Goal: Complete application form

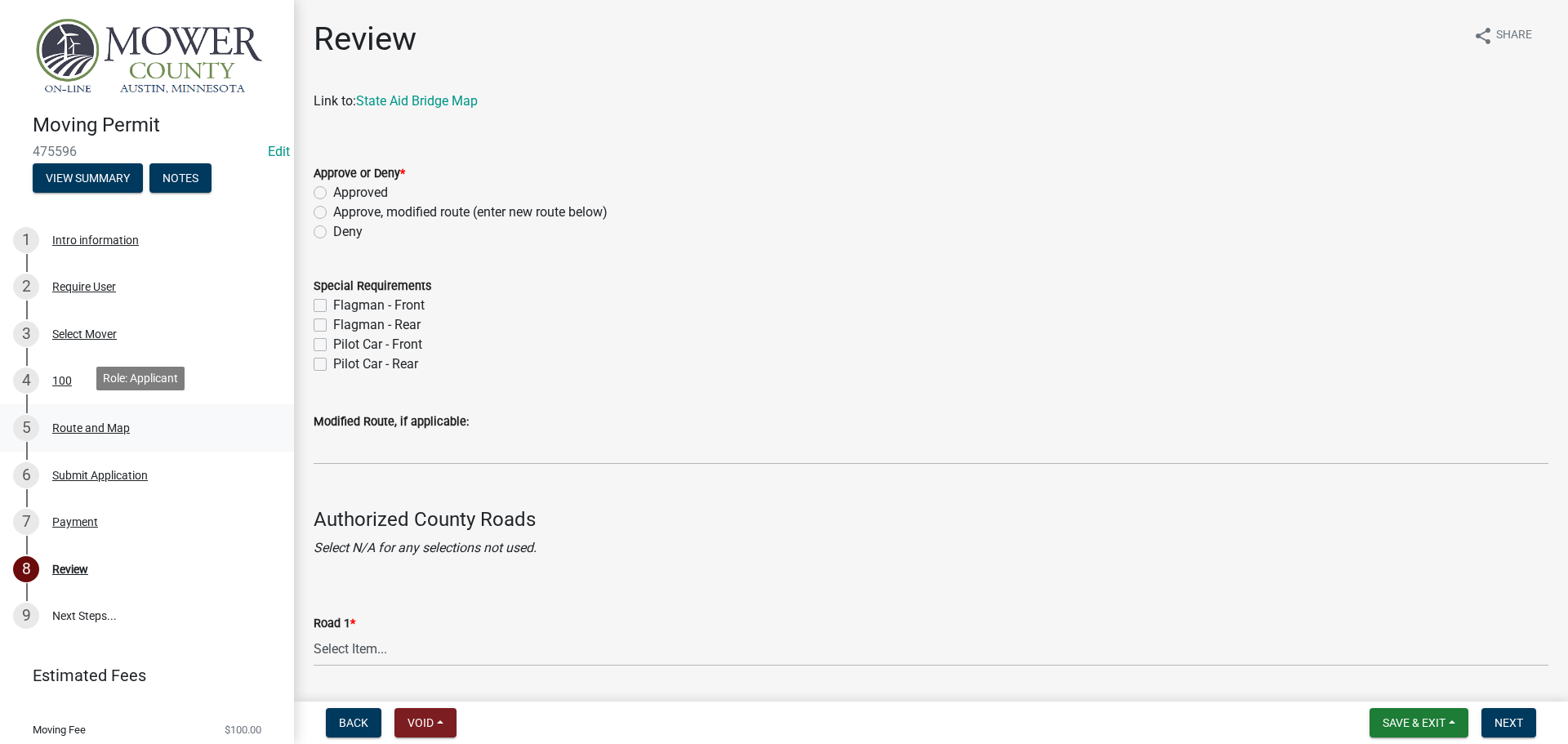
click at [85, 428] on div "Route and Map" at bounding box center [91, 428] width 77 height 12
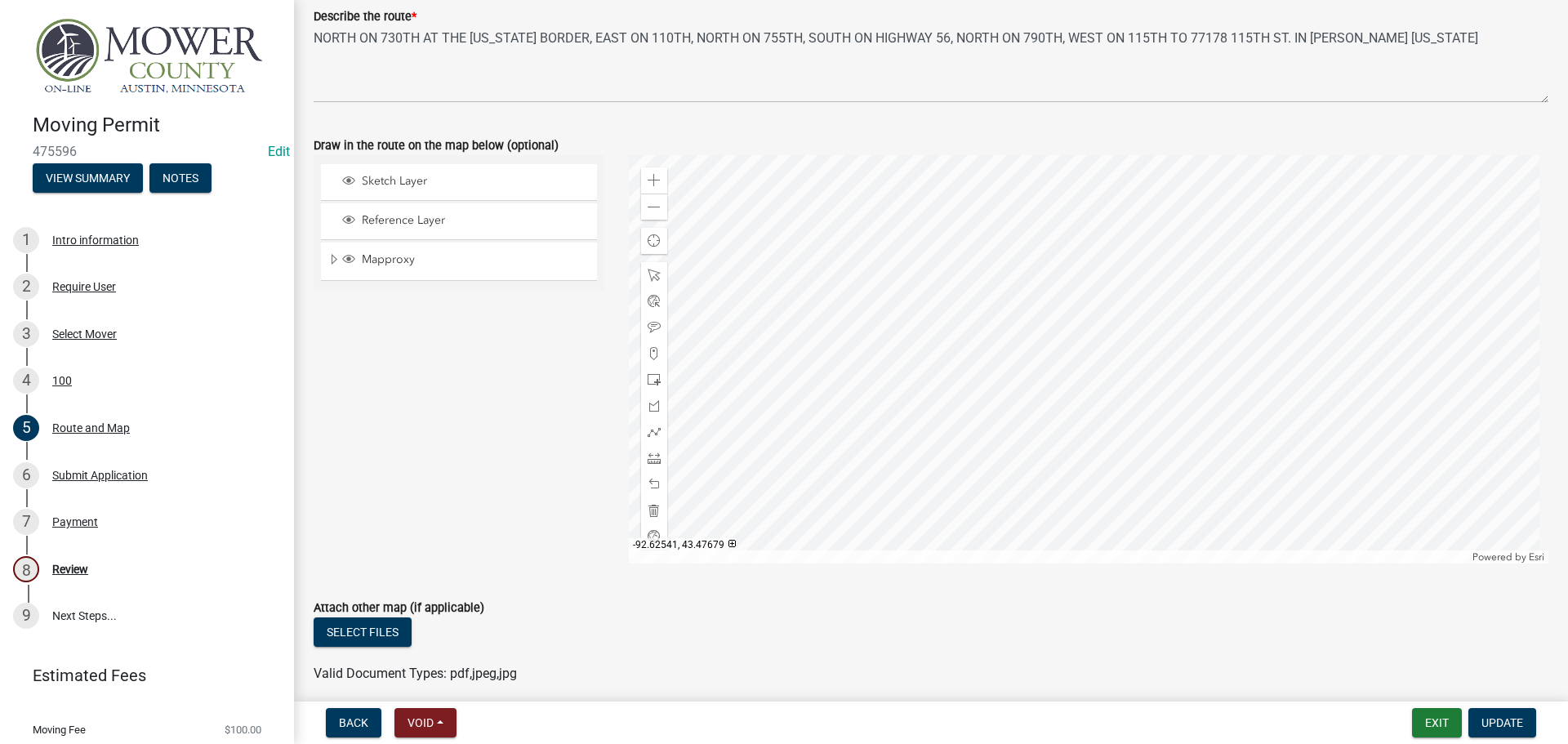
scroll to position [327, 0]
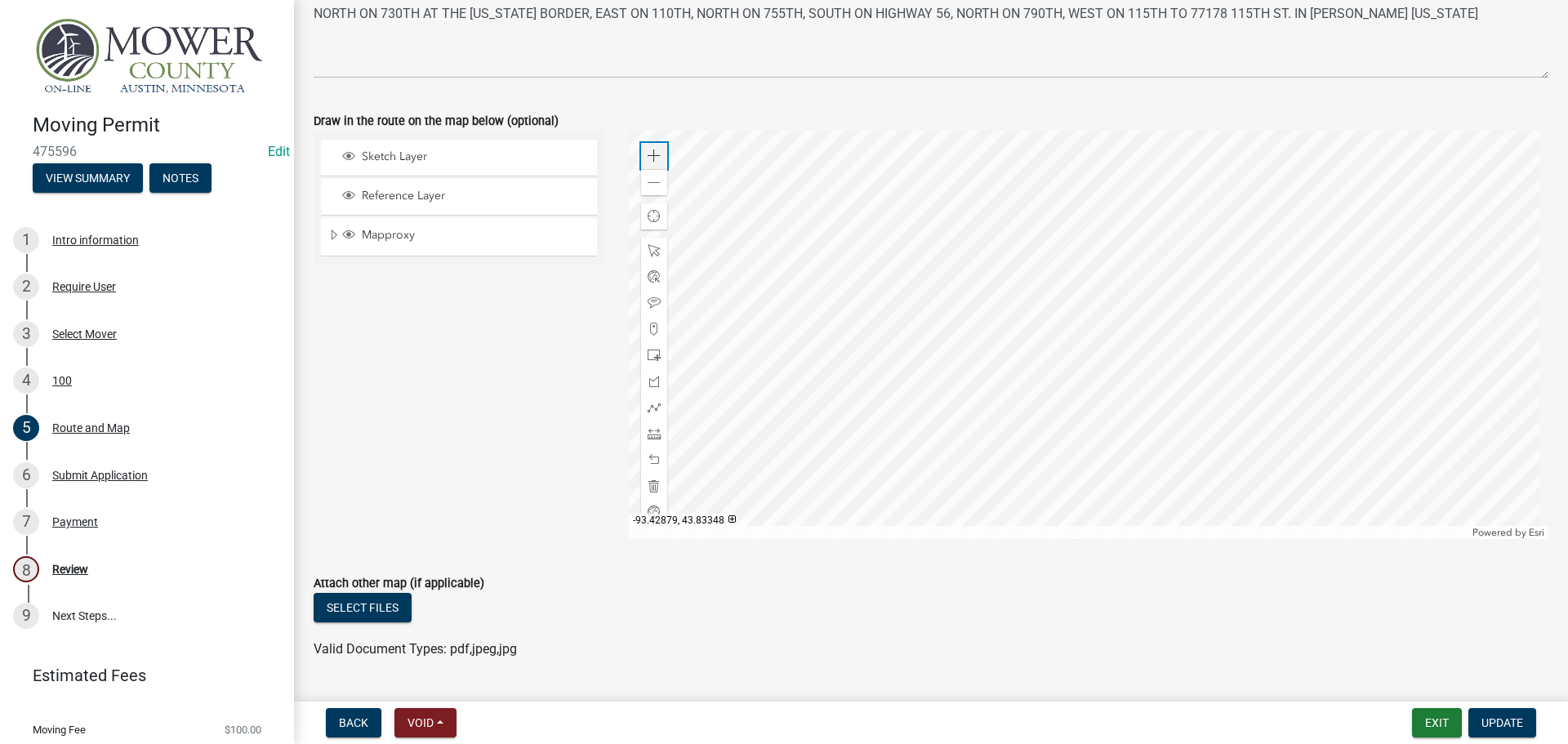
click at [648, 161] on span at bounding box center [654, 157] width 13 height 13
click at [929, 154] on div at bounding box center [1089, 334] width 920 height 408
click at [977, 317] on div at bounding box center [1089, 334] width 920 height 408
click at [71, 375] on div "100" at bounding box center [61, 381] width 19 height 12
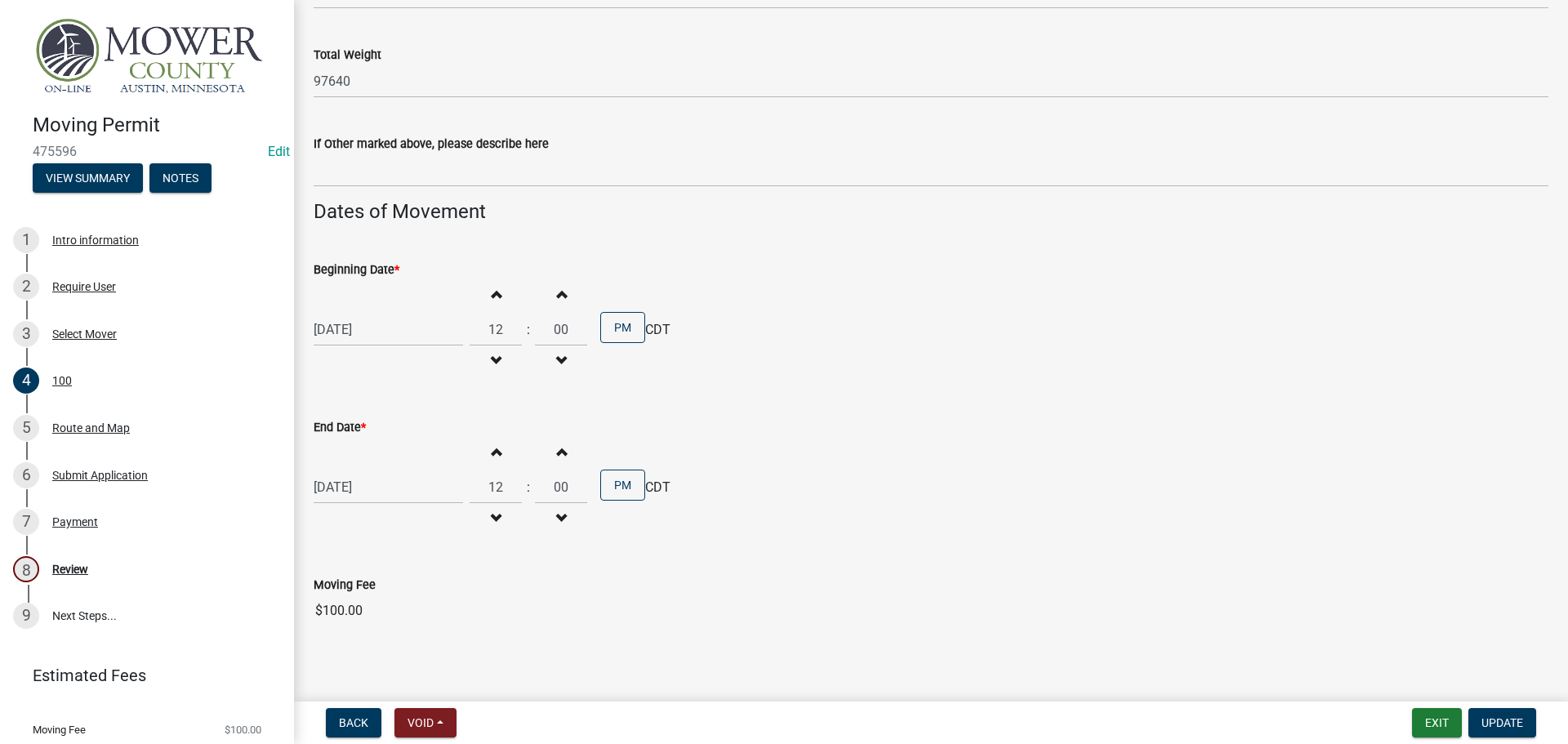
scroll to position [1157, 0]
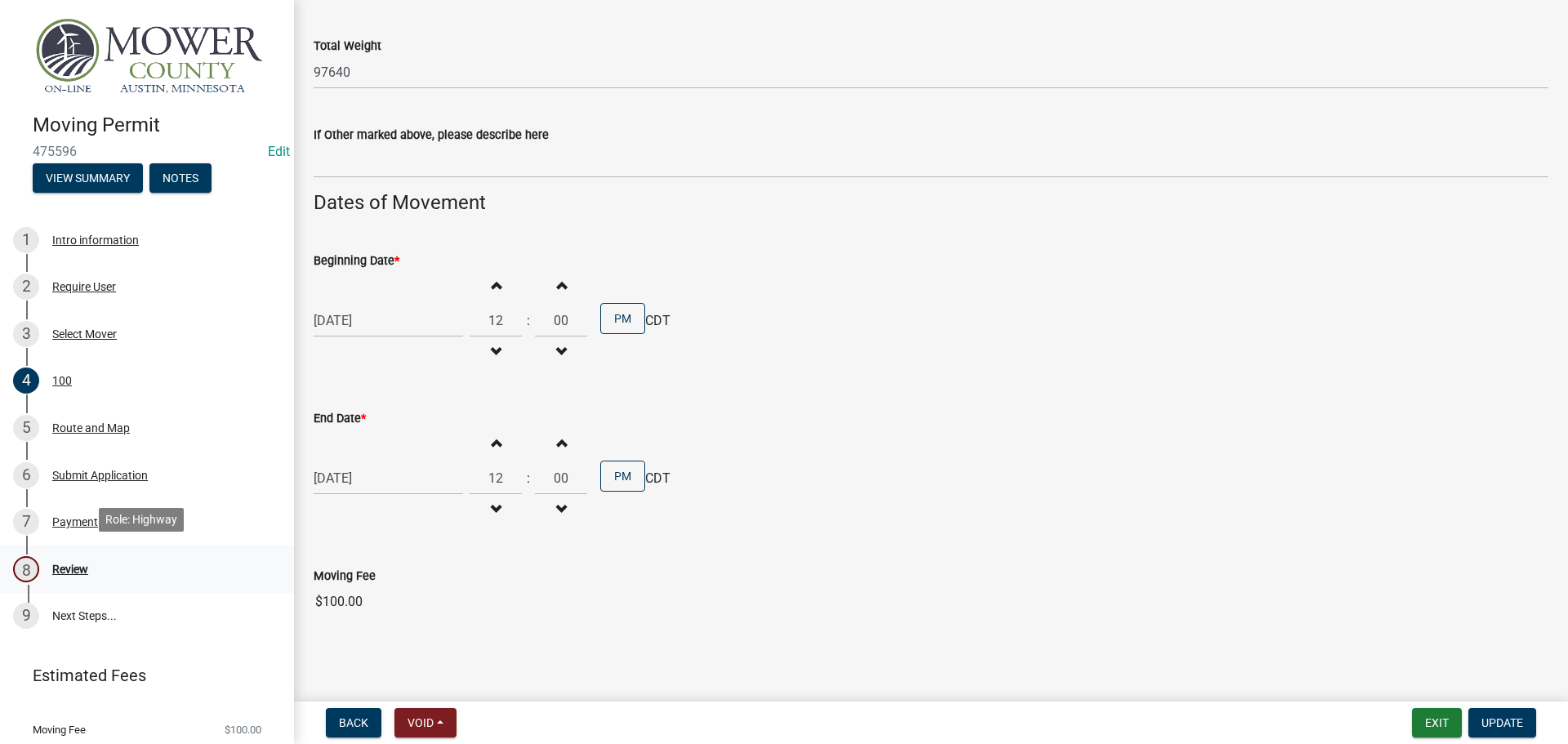
click at [79, 568] on div "Review" at bounding box center [70, 570] width 36 height 12
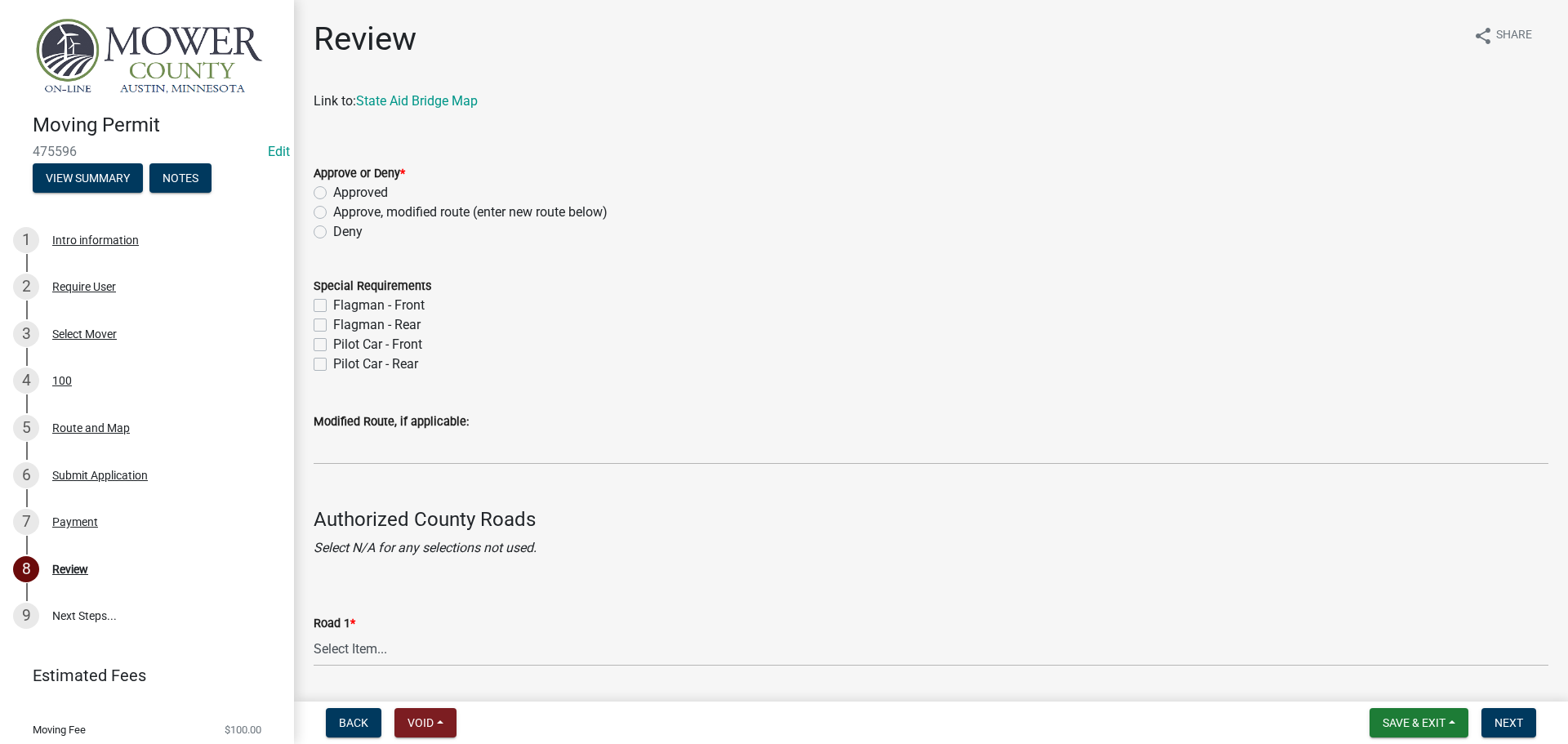
click at [326, 185] on div "Approved" at bounding box center [931, 192] width 1235 height 19
click at [333, 192] on label "Approved" at bounding box center [360, 192] width 55 height 19
click at [333, 192] on input "Approved" at bounding box center [338, 188] width 11 height 11
radio input "true"
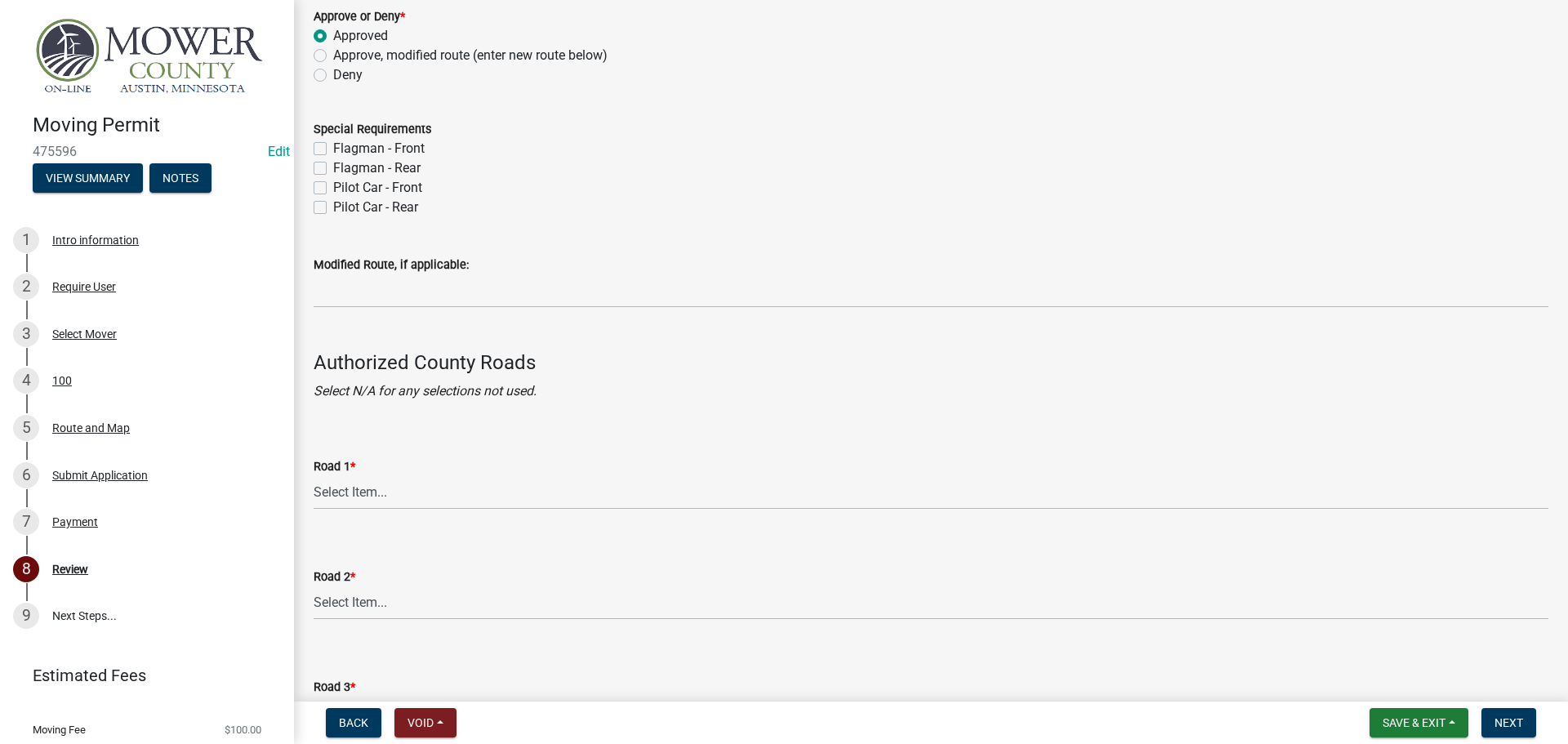
scroll to position [163, 0]
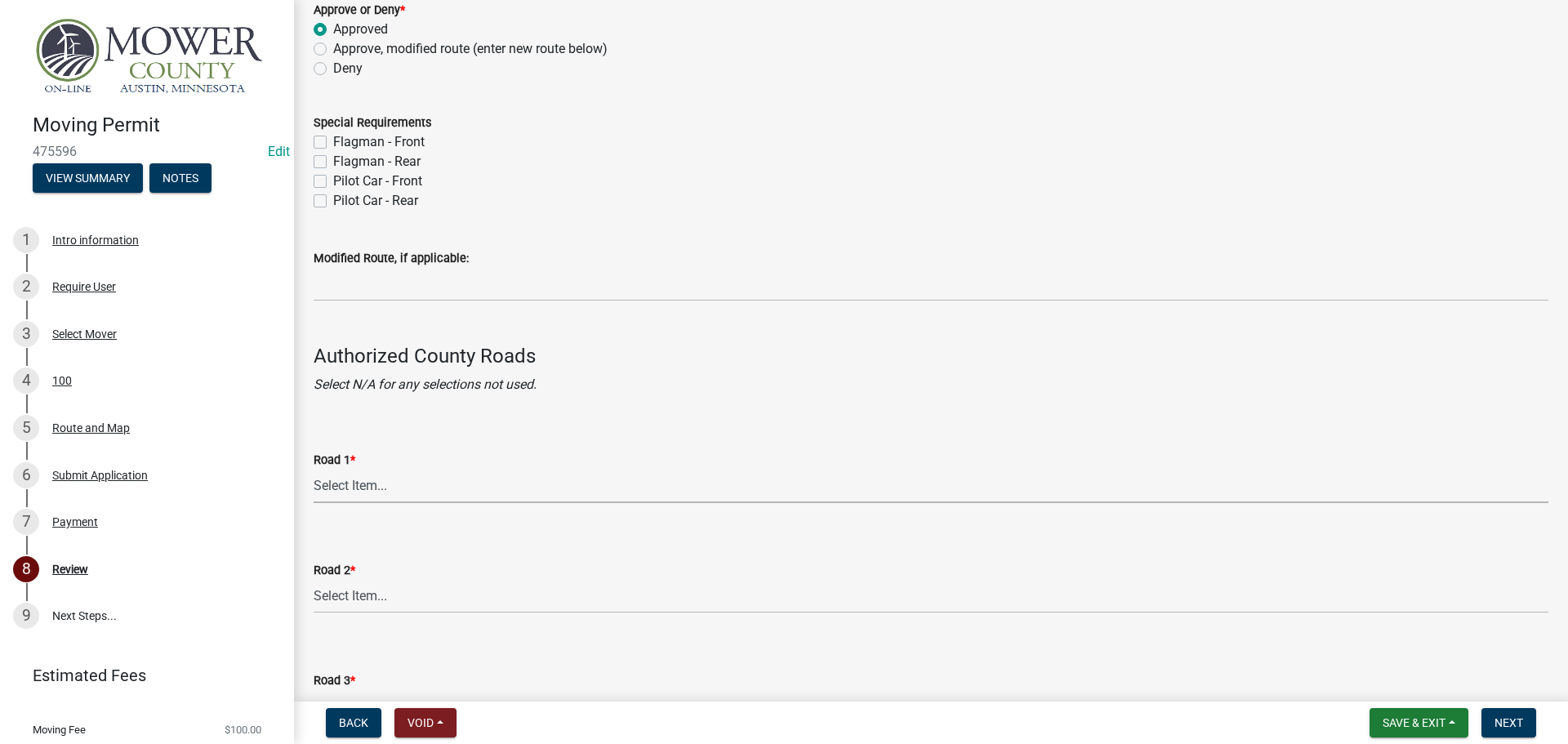
click at [399, 484] on select "Select Item... [GEOGRAPHIC_DATA] 61 CSAH 1 CSAH 10 CSAH 105 CSAH 11 CSAH 12 CSA…" at bounding box center [931, 486] width 1235 height 34
click at [314, 470] on select "Select Item... [GEOGRAPHIC_DATA] 61 CSAH 1 CSAH 10 CSAH 105 CSAH 11 CSAH 12 CSA…" at bounding box center [931, 486] width 1235 height 34
select select "6908f0f5-fad1-47b9-bdc7-f028109b0cce"
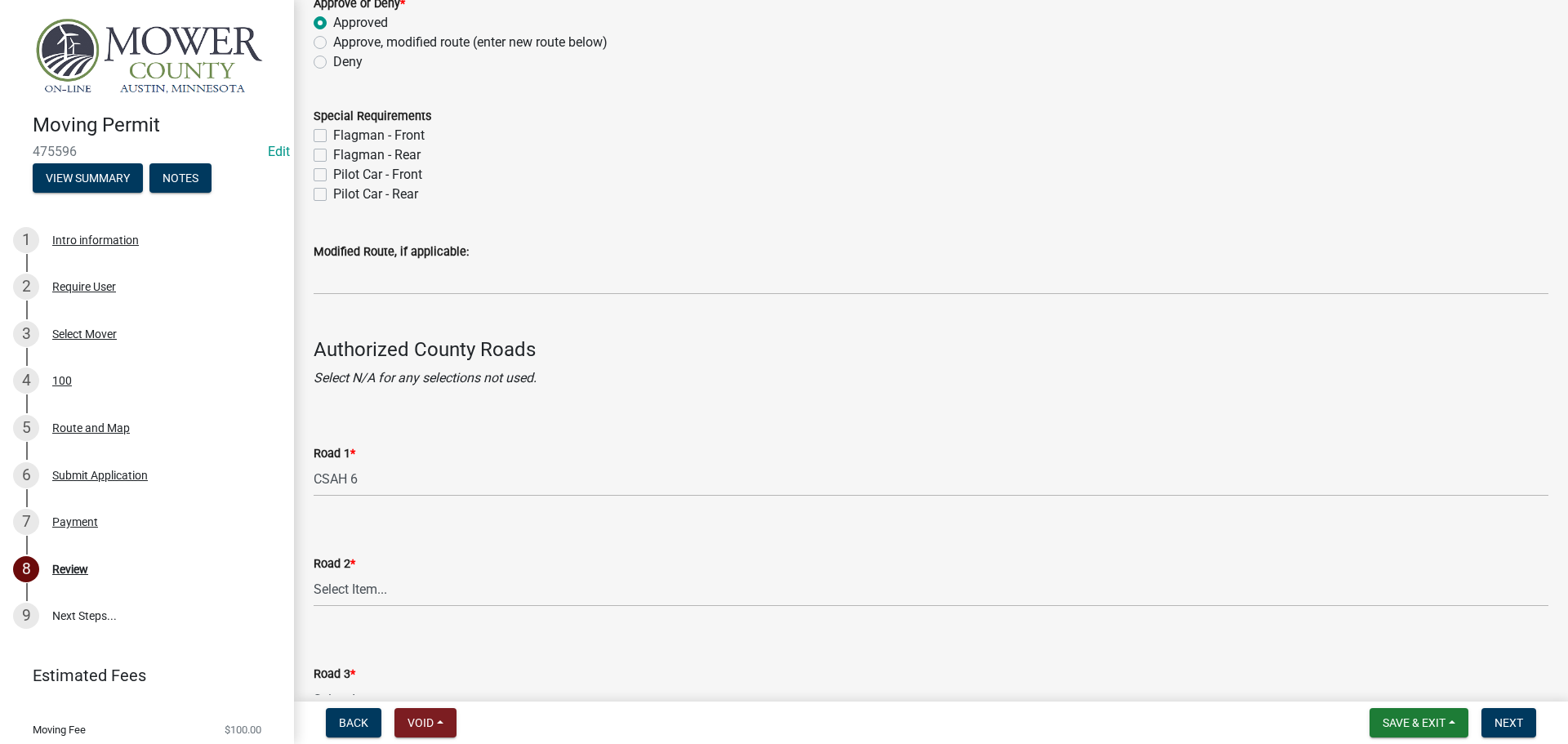
scroll to position [408, 0]
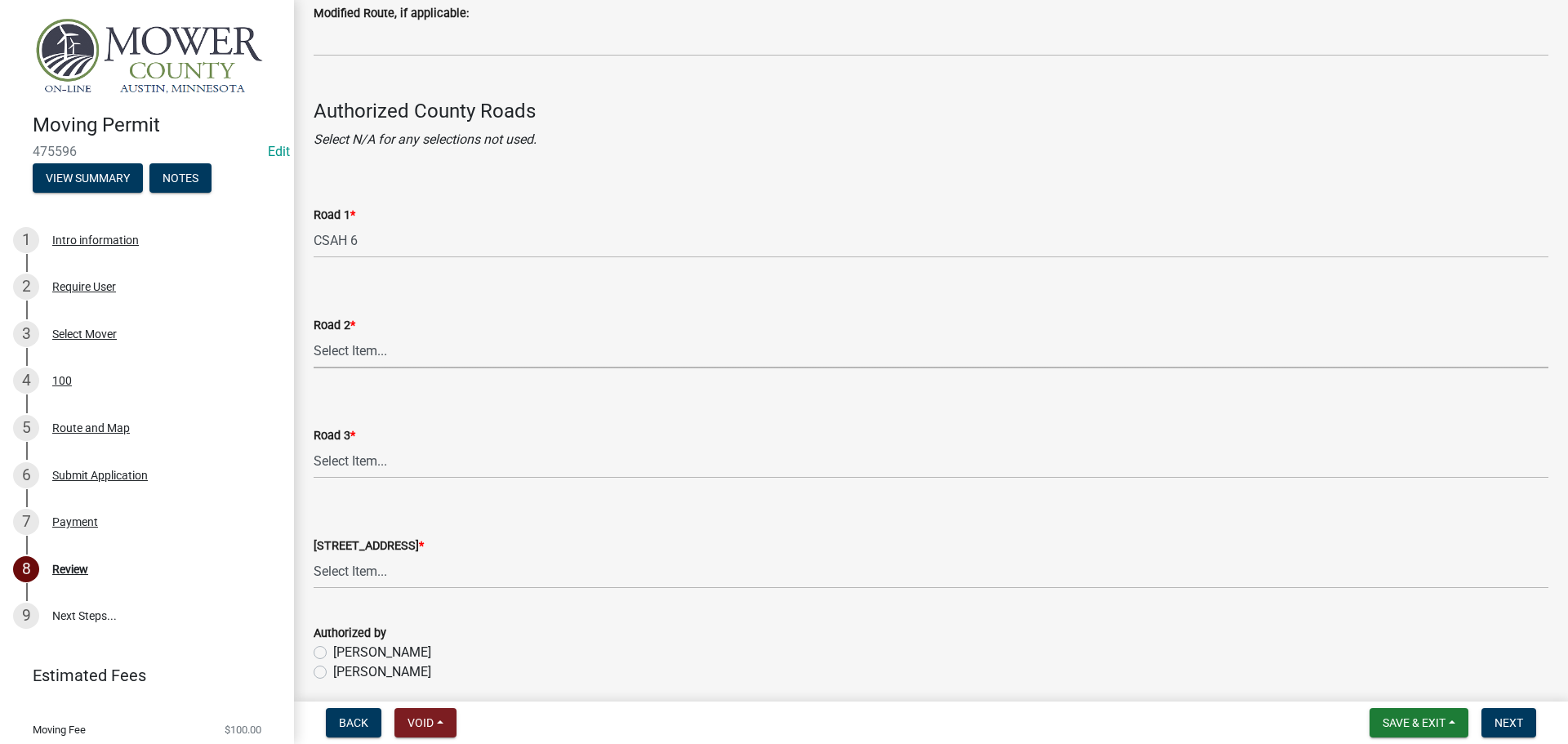
click at [389, 352] on select "Select Item... [GEOGRAPHIC_DATA] 61 CSAH 1 CSAH 10 CSAH 105 CSAH 11 CSAH 12 CSA…" at bounding box center [931, 352] width 1235 height 34
click at [314, 335] on select "Select Item... [GEOGRAPHIC_DATA] 61 CSAH 1 CSAH 10 CSAH 105 CSAH 11 CSAH 12 CSA…" at bounding box center [931, 352] width 1235 height 34
select select "7953b7c9-8de5-414d-8a89-f9dd32f01367"
click at [401, 462] on select "Select Item... [GEOGRAPHIC_DATA] 61 CSAH 1 CSAH 10 CSAH 105 CSAH 11 CSAH 12 CSA…" at bounding box center [931, 462] width 1235 height 34
click at [314, 445] on select "Select Item... [GEOGRAPHIC_DATA] 61 CSAH 1 CSAH 10 CSAH 105 CSAH 11 CSAH 12 CSA…" at bounding box center [931, 462] width 1235 height 34
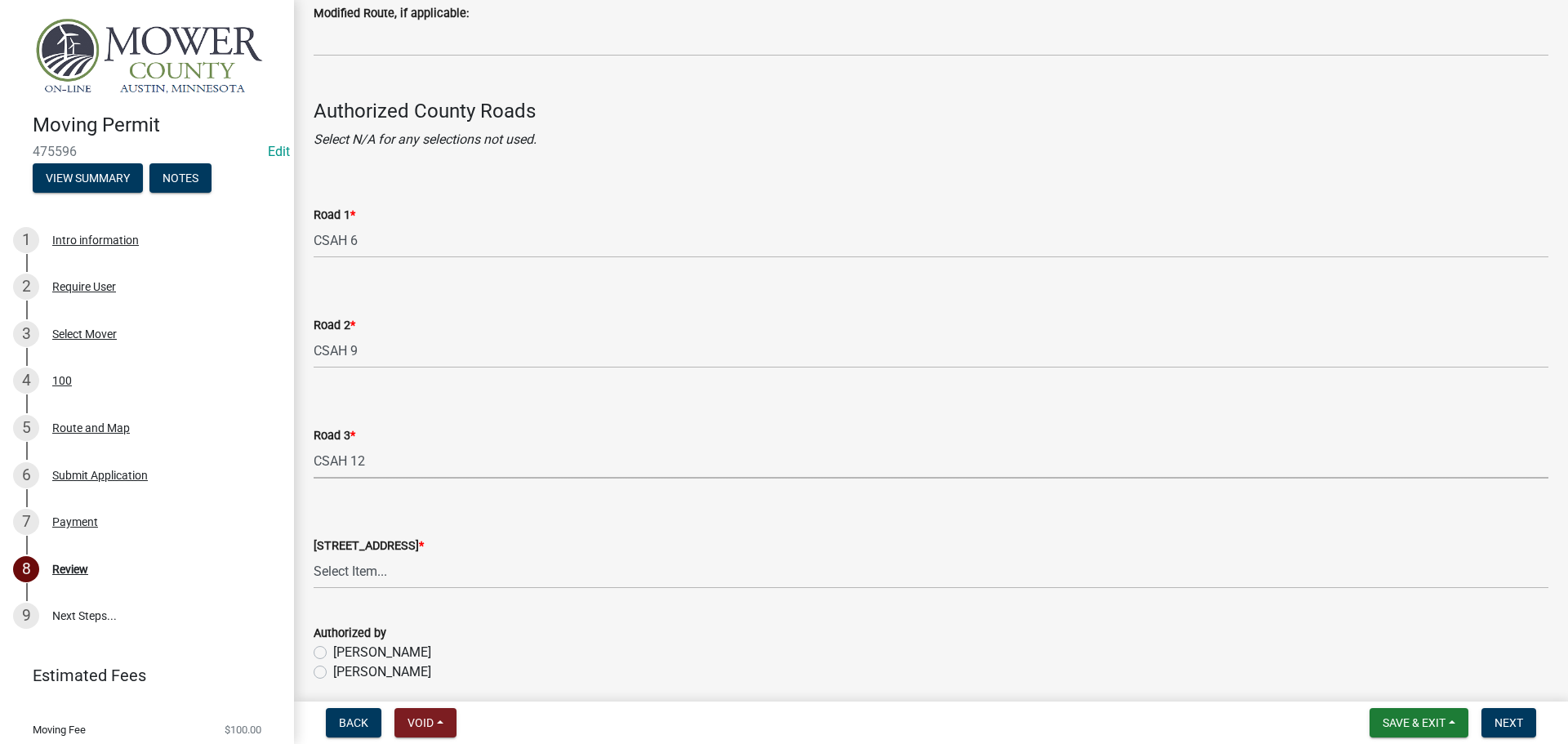
select select "26477cd8-6b5c-4a3b-997a-8f8d13d381f0"
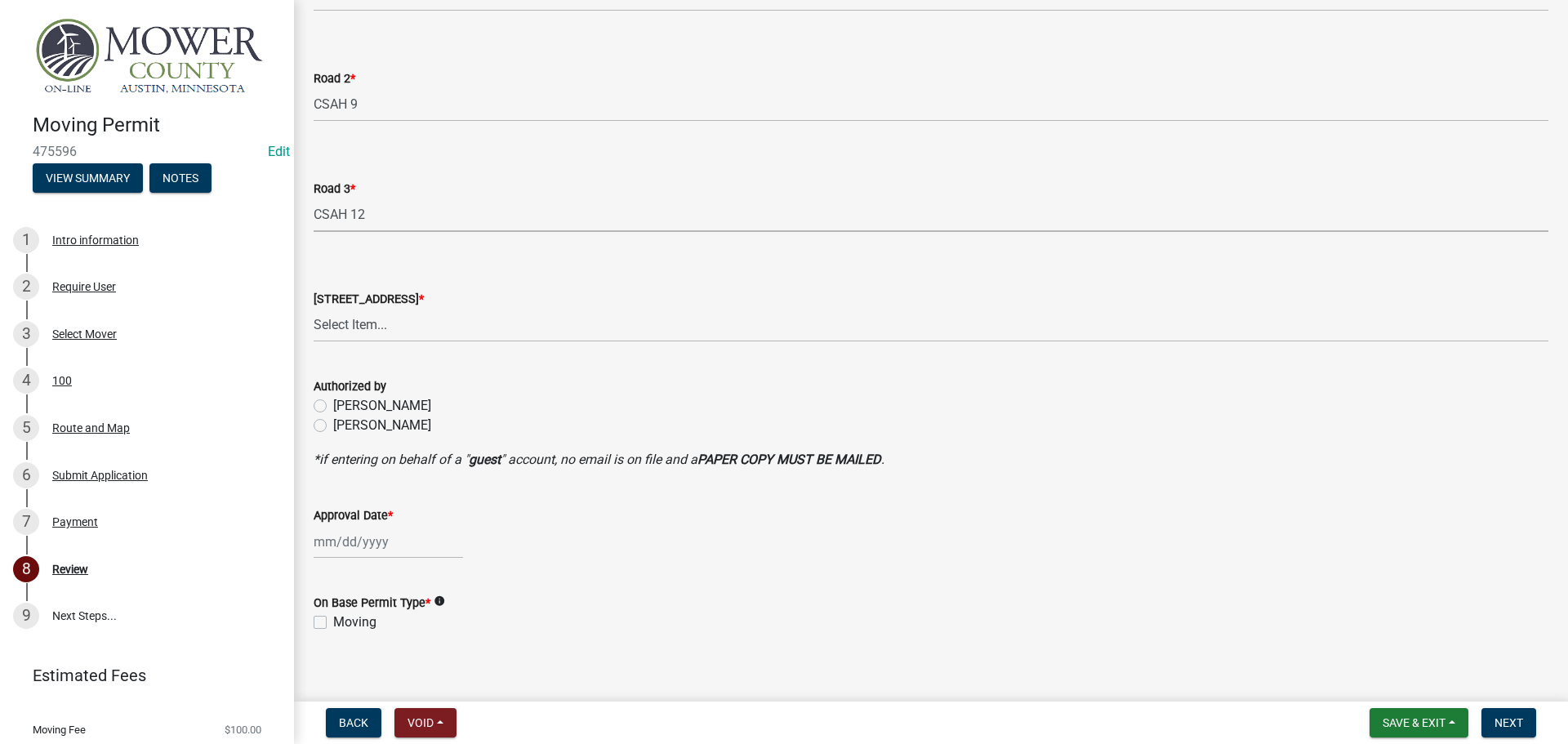
scroll to position [671, 0]
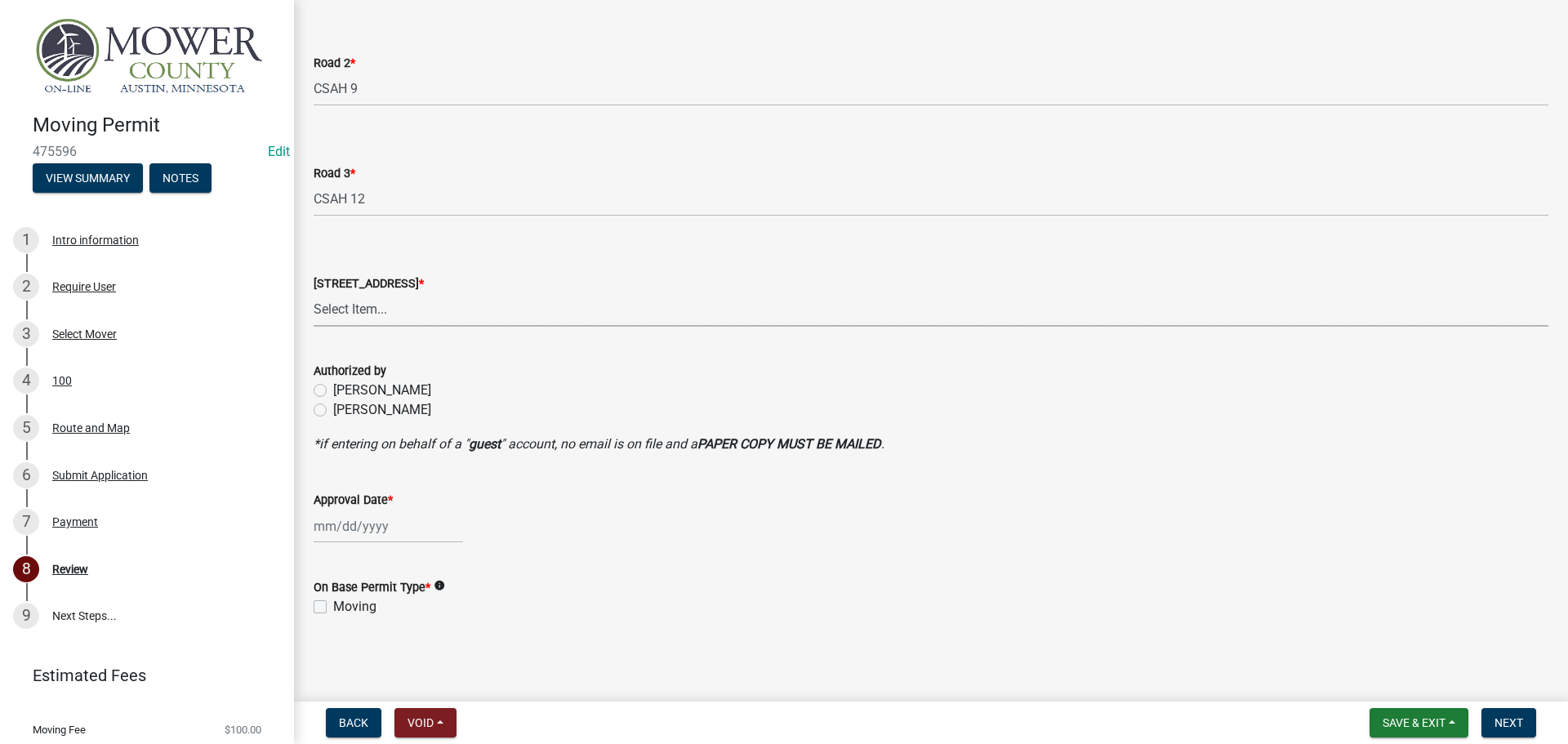
click at [371, 311] on select "Select Item... [GEOGRAPHIC_DATA] 61 CSAH 1 CSAH 10 CSAH 105 CSAH 11 CSAH 12 CSA…" at bounding box center [931, 311] width 1235 height 34
click at [314, 294] on select "Select Item... [GEOGRAPHIC_DATA] 61 CSAH 1 CSAH 10 CSAH 105 CSAH 11 CSAH 12 CSA…" at bounding box center [931, 311] width 1235 height 34
select select "6908f0f5-fad1-47b9-bdc7-f028109b0cce"
select select "9"
select select "2025"
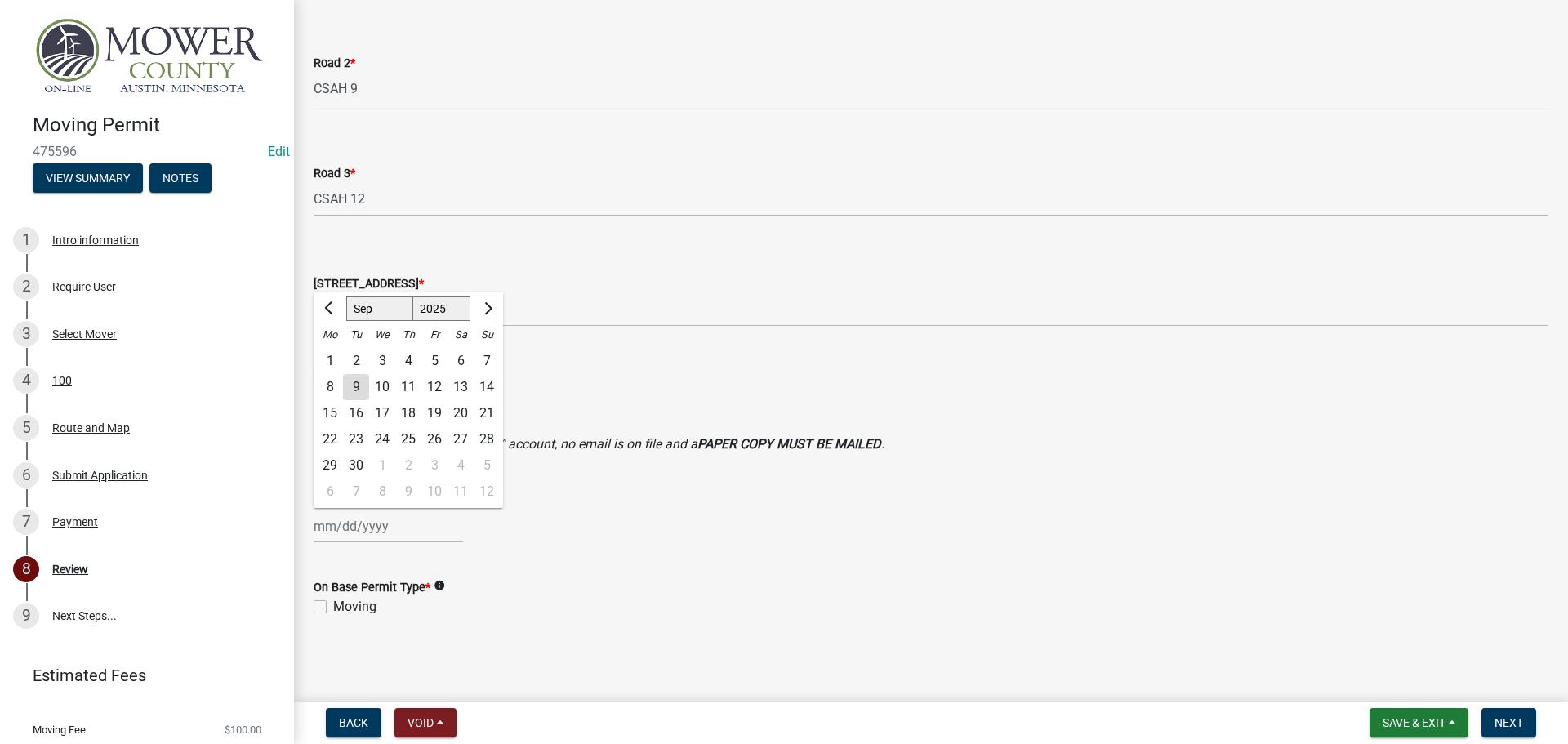
click at [400, 513] on div "[PERSON_NAME] Feb Mar Apr [PERSON_NAME][DATE] Oct Nov [DATE] 1526 1527 1528 152…" at bounding box center [389, 527] width 150 height 34
click at [360, 391] on div "9" at bounding box center [356, 387] width 26 height 26
type input "[DATE]"
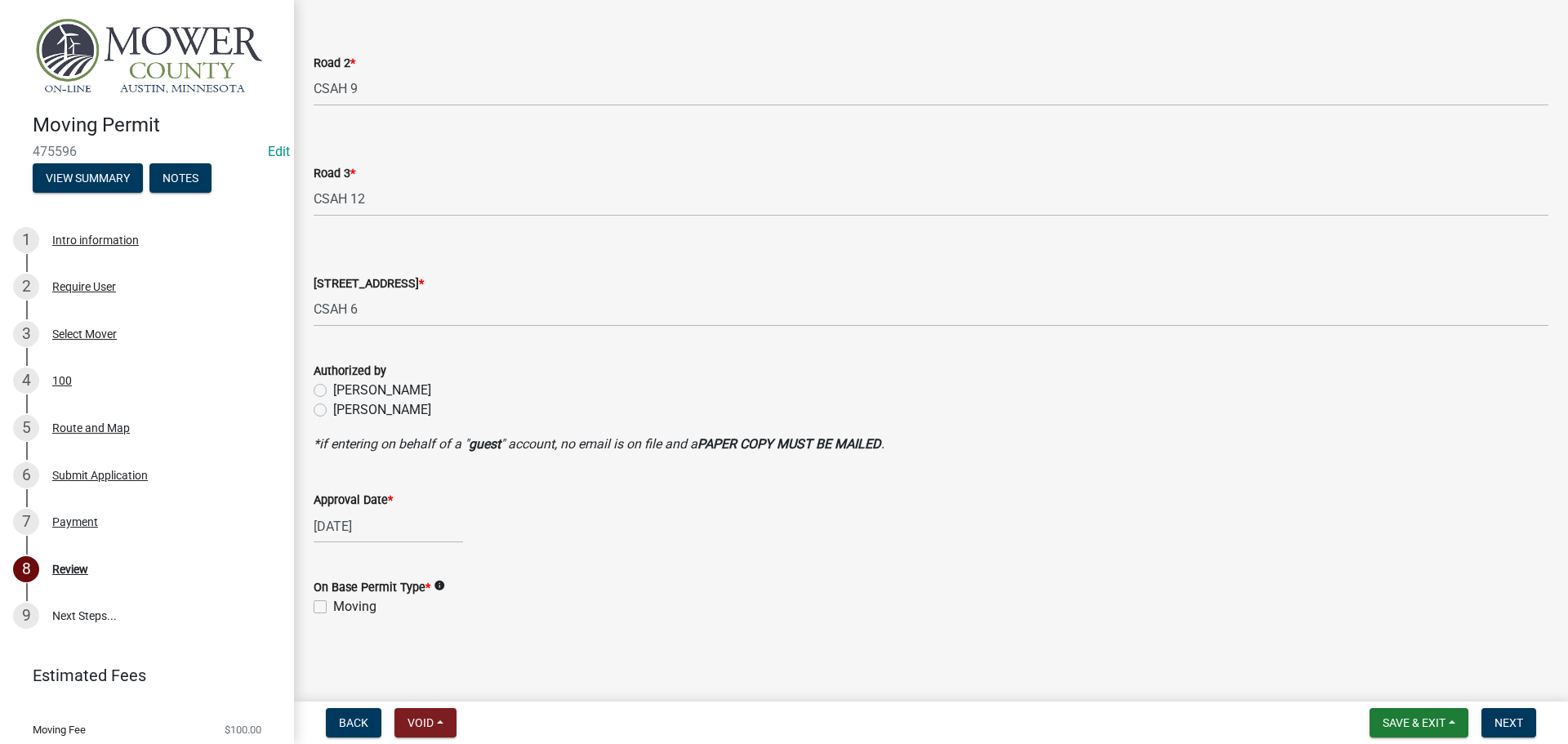
click at [329, 407] on div "[PERSON_NAME]" at bounding box center [931, 410] width 1235 height 19
click at [333, 411] on label "[PERSON_NAME]" at bounding box center [382, 410] width 98 height 19
click at [333, 411] on input "[PERSON_NAME]" at bounding box center [338, 406] width 11 height 11
radio input "true"
click at [333, 606] on label "Moving" at bounding box center [354, 607] width 43 height 19
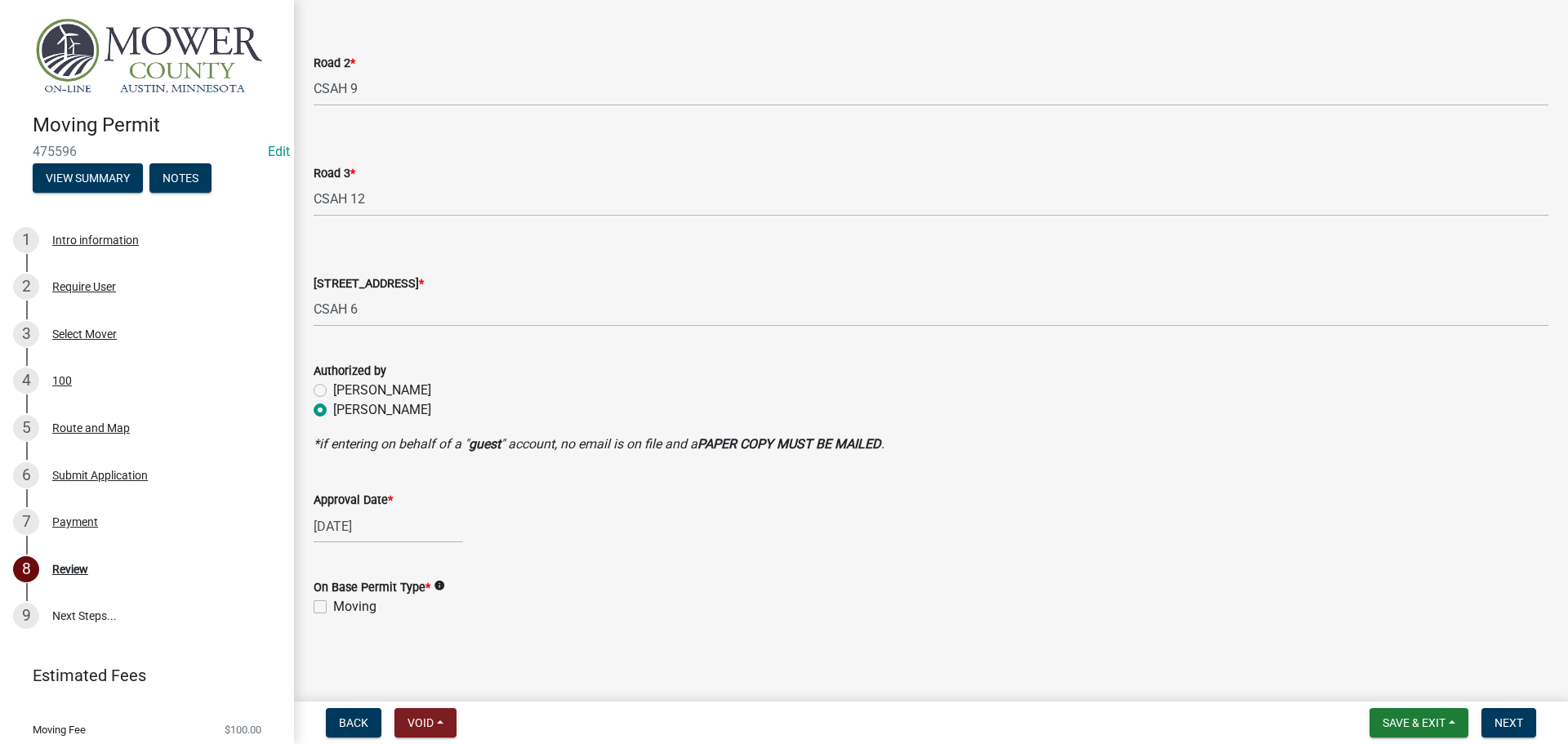
click at [333, 606] on input "Moving" at bounding box center [338, 603] width 11 height 11
checkbox input "true"
click at [1507, 720] on span "Next" at bounding box center [1509, 723] width 29 height 13
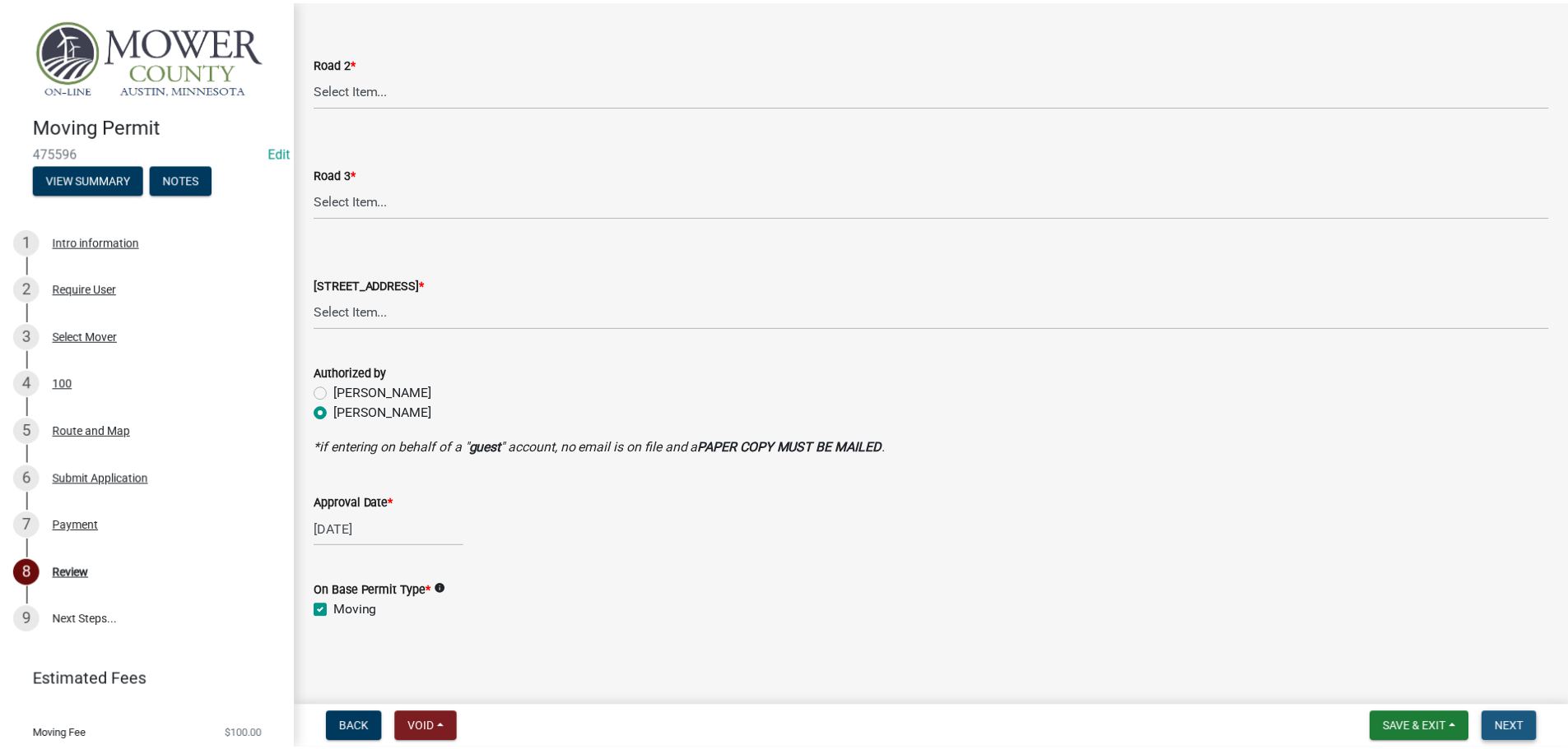
scroll to position [0, 0]
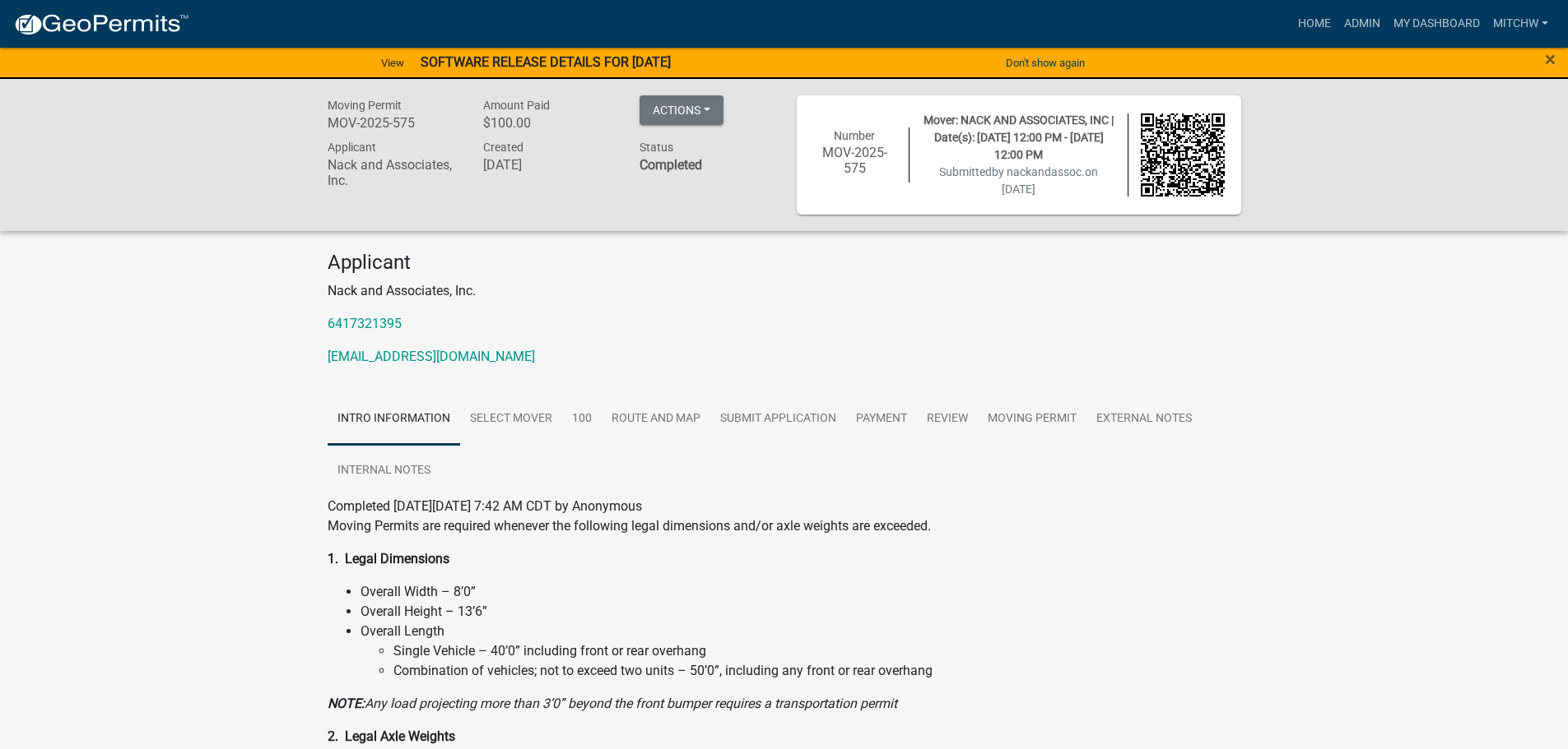
click at [753, 297] on p "Nack and Associates, Inc." at bounding box center [784, 291] width 914 height 19
